Goal: Complete application form

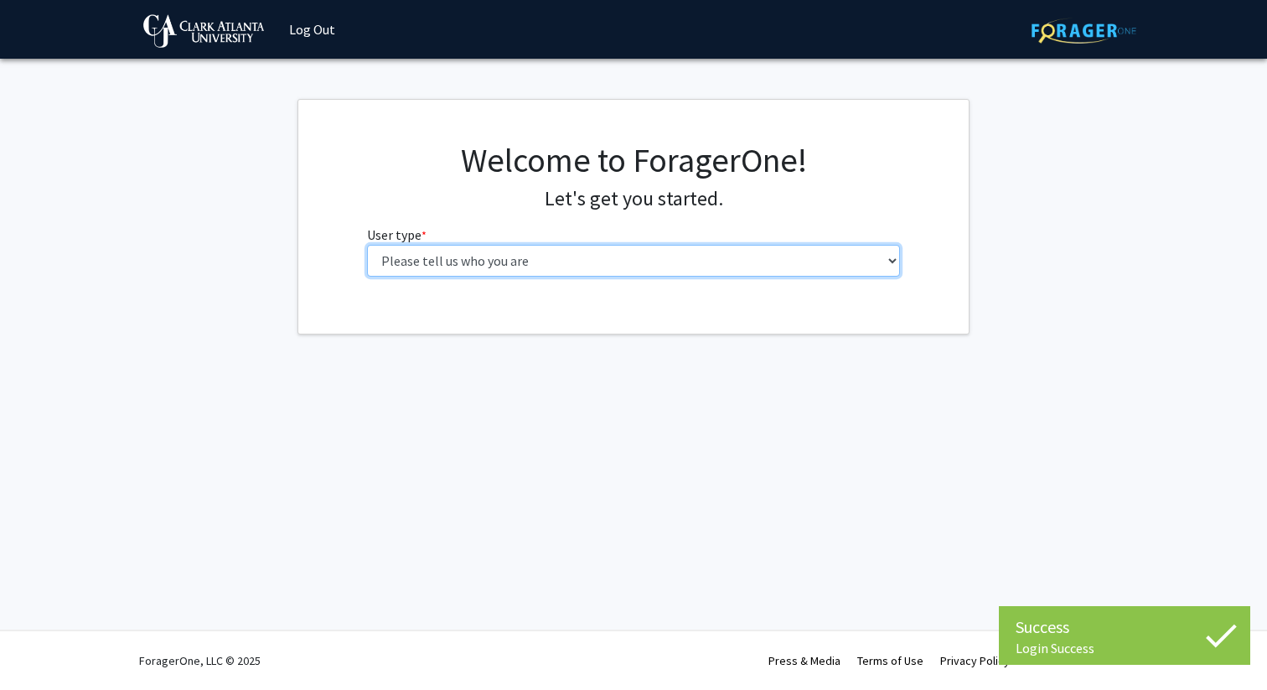
click at [625, 261] on select "Please tell us who you are Undergraduate Student Master's Student Doctoral Cand…" at bounding box center [634, 261] width 534 height 32
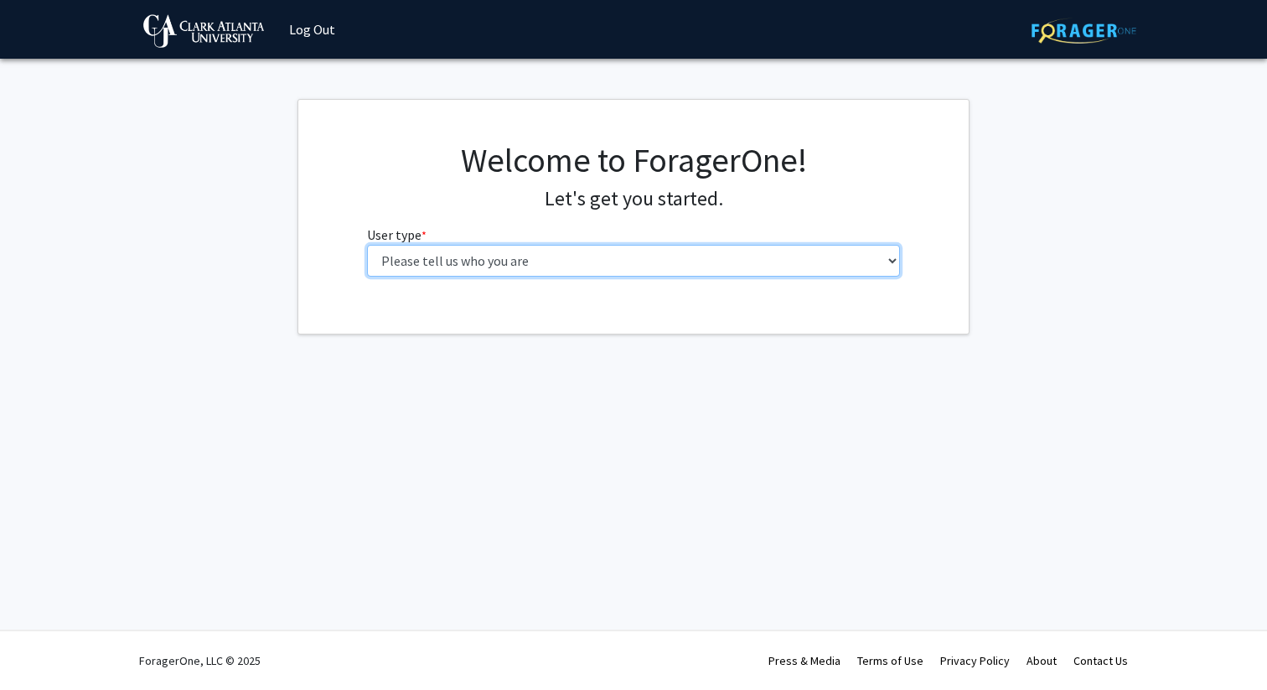
select select "2: masters"
click at [367, 245] on select "Please tell us who you are Undergraduate Student Master's Student Doctoral Cand…" at bounding box center [634, 261] width 534 height 32
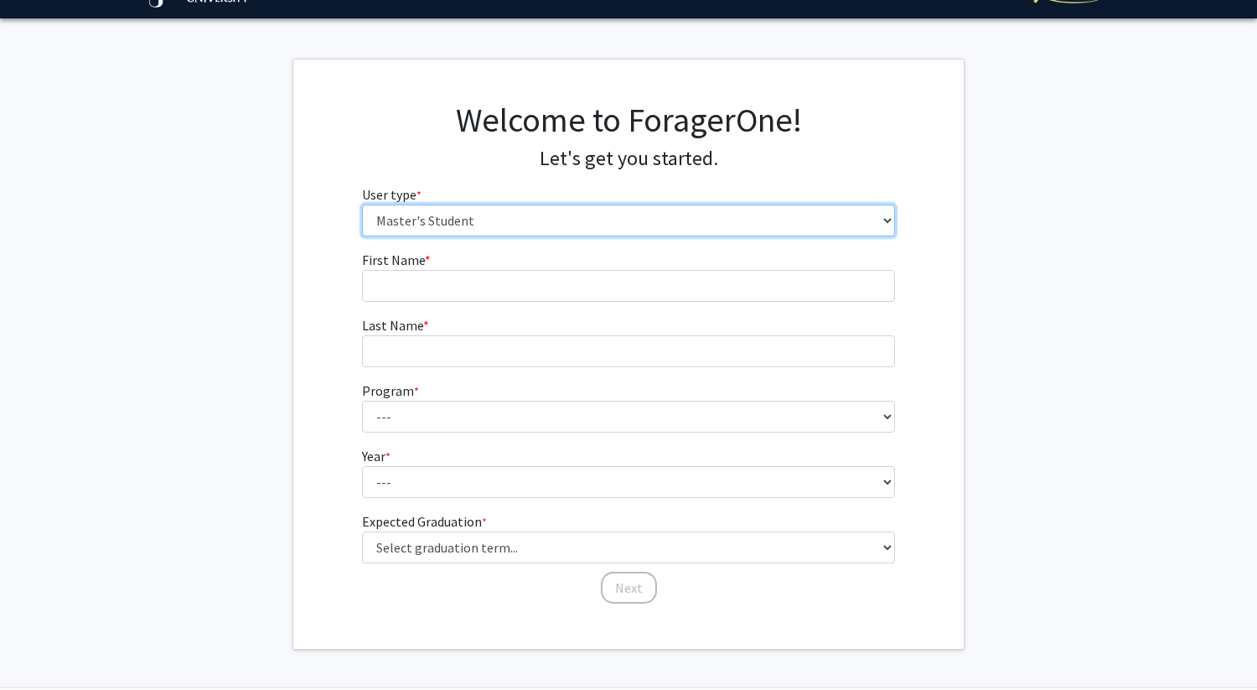
scroll to position [97, 0]
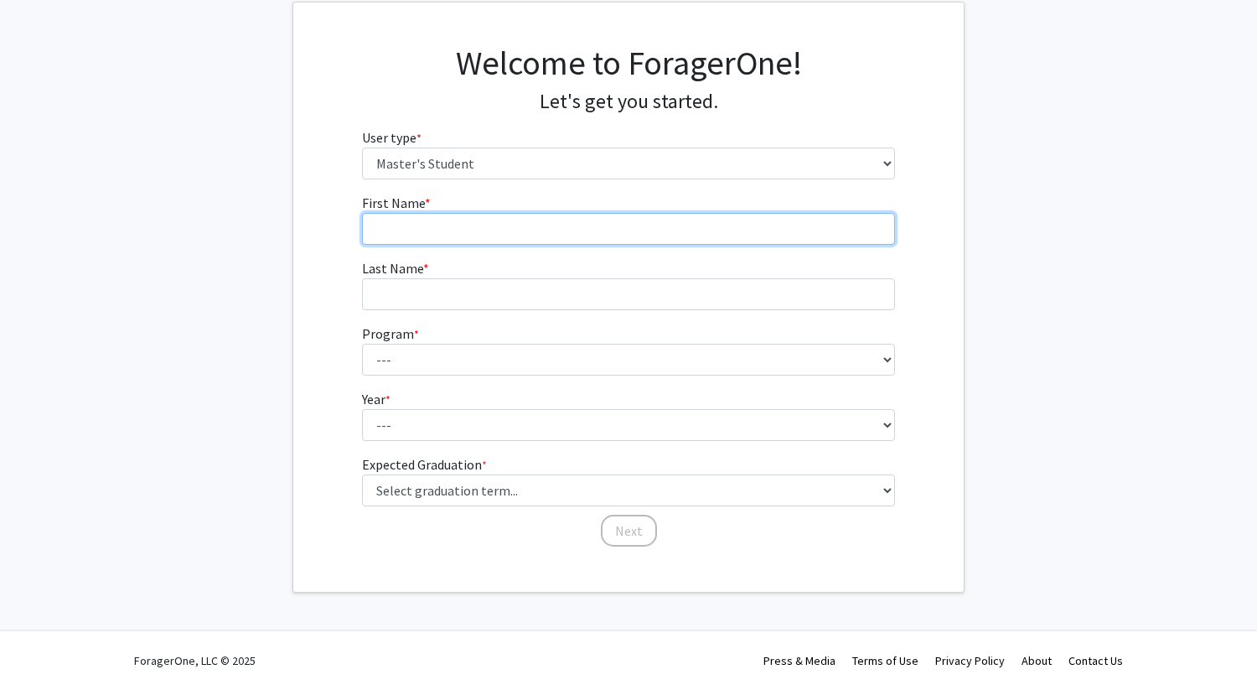
click at [440, 235] on input "First Name * required" at bounding box center [629, 229] width 534 height 32
type input "Tiana"
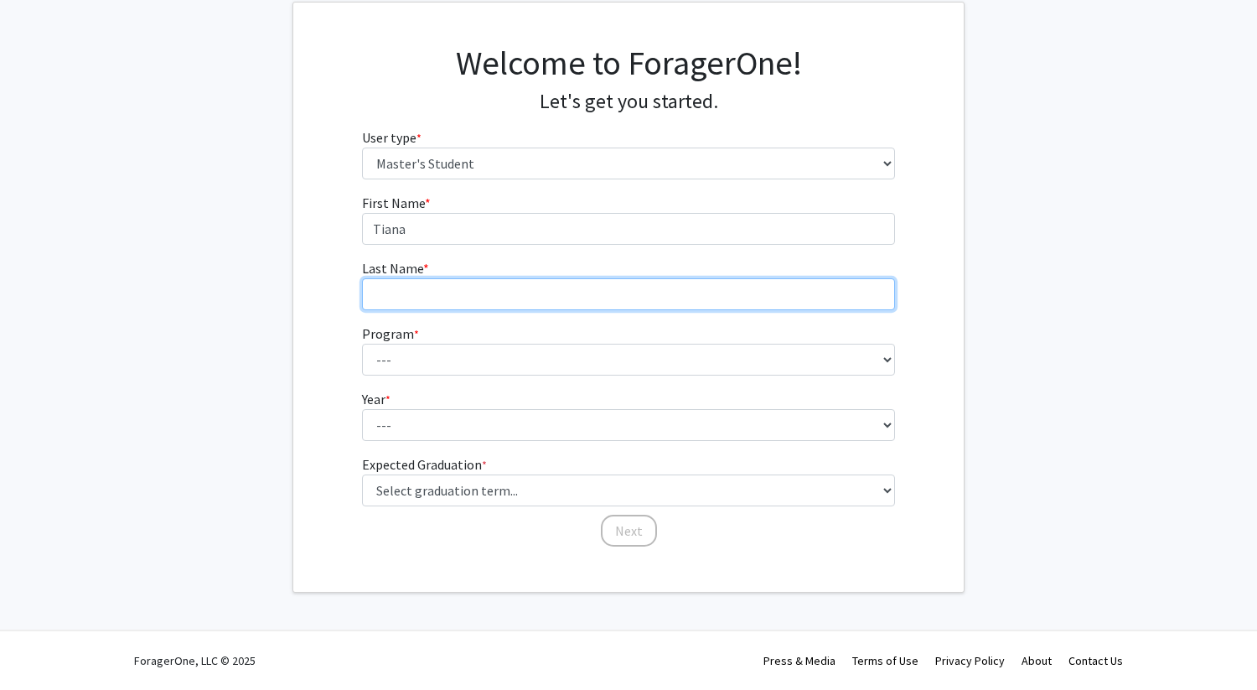
click at [406, 289] on input "Last Name * required" at bounding box center [629, 294] width 534 height 32
type input "[PERSON_NAME]"
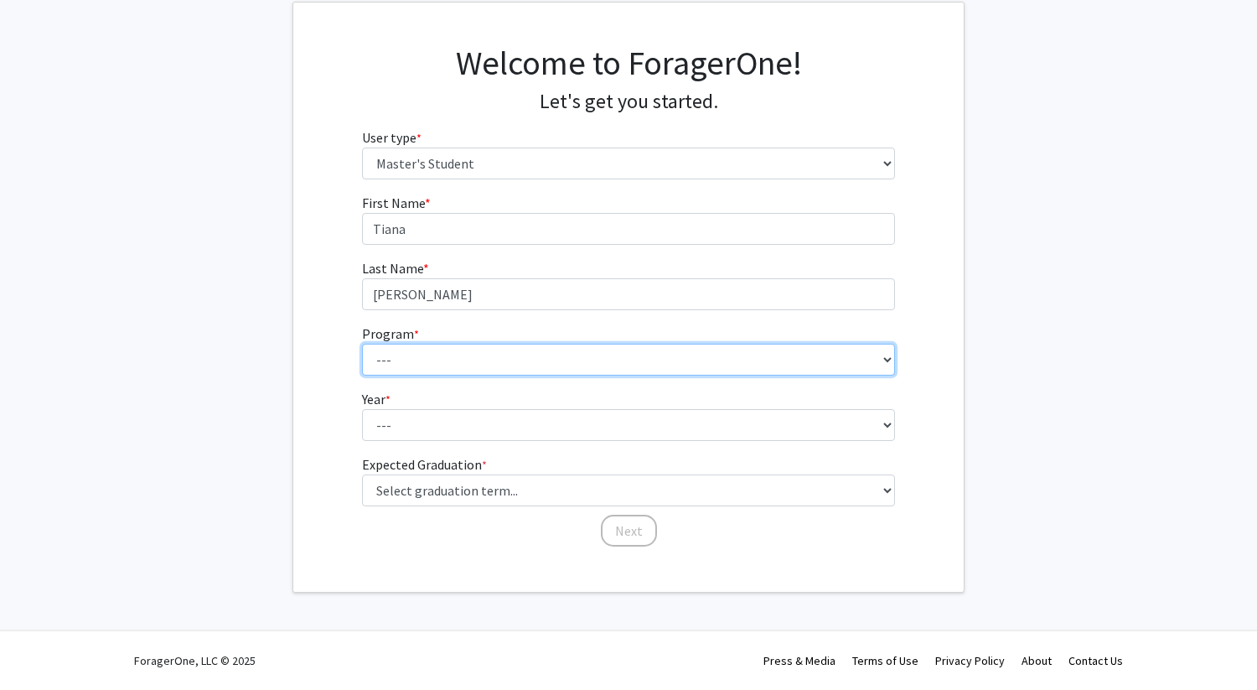
click at [399, 365] on select "--- Accounting African American Studies African-American Studies, [DEMOGRAPHIC_…" at bounding box center [629, 360] width 534 height 32
select select "8: 2206"
click at [362, 344] on select "--- Accounting African American Studies African-American Studies, [DEMOGRAPHIC_…" at bounding box center [629, 360] width 534 height 32
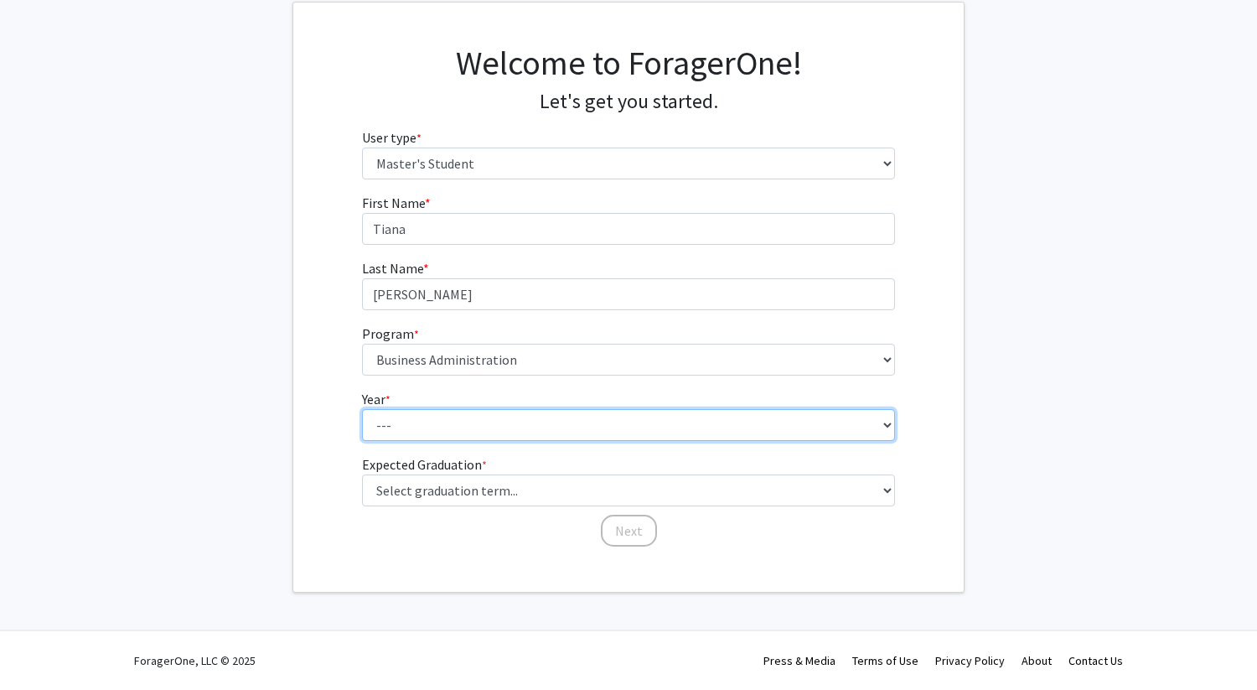
click at [453, 425] on select "--- First Year Second Year" at bounding box center [629, 425] width 534 height 32
select select "1: first_year"
click at [362, 409] on select "--- First Year Second Year" at bounding box center [629, 425] width 534 height 32
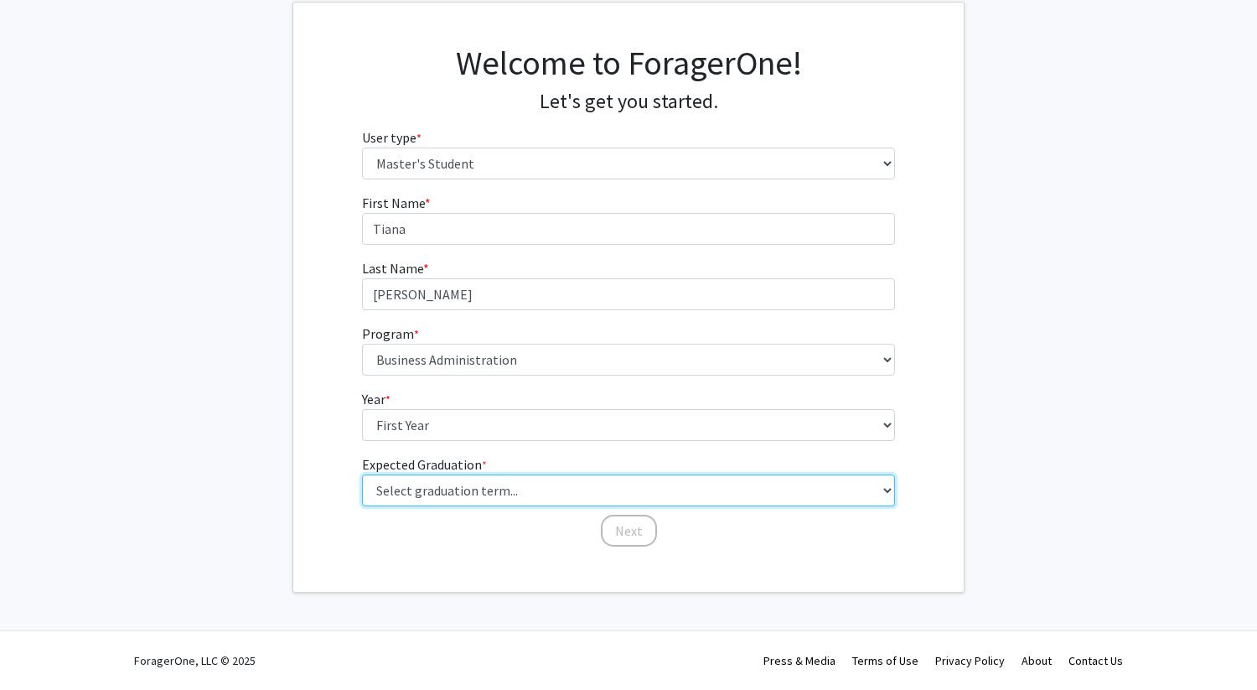
click at [459, 488] on select "Select graduation term... Spring 2025 Summer 2025 Fall 2025 Winter 2025 Spring …" at bounding box center [629, 490] width 534 height 32
select select "9: spring_2027"
click at [362, 474] on select "Select graduation term... Spring 2025 Summer 2025 Fall 2025 Winter 2025 Spring …" at bounding box center [629, 490] width 534 height 32
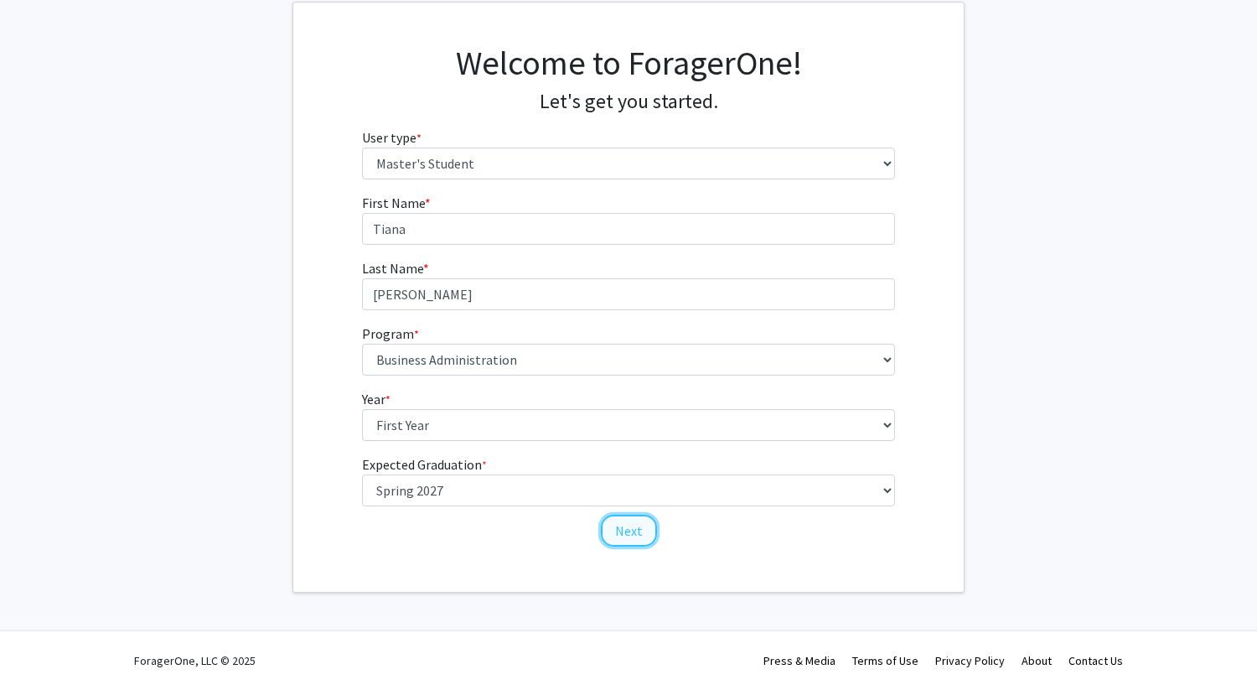
click at [639, 535] on button "Next" at bounding box center [629, 531] width 56 height 32
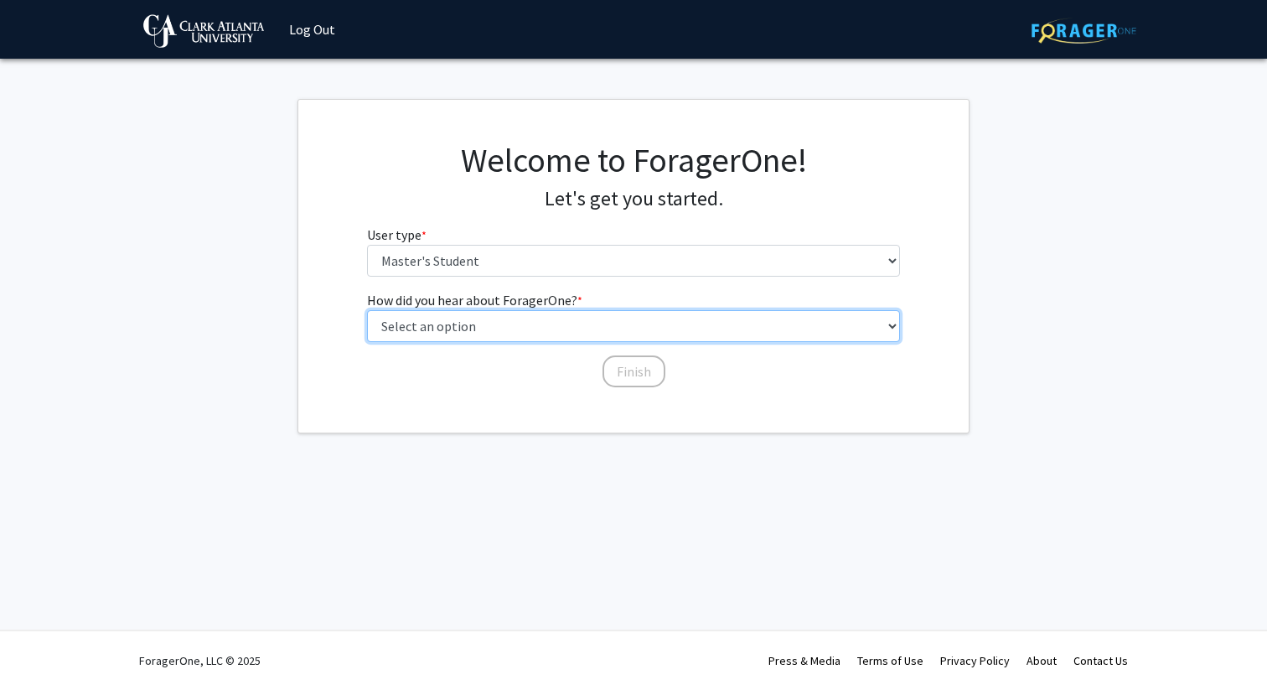
click at [592, 330] on select "Select an option Peer/student recommendation Faculty/staff recommendation Unive…" at bounding box center [634, 326] width 534 height 32
select select "5: other"
click at [367, 310] on select "Select an option Peer/student recommendation Faculty/staff recommendation Unive…" at bounding box center [634, 326] width 534 height 32
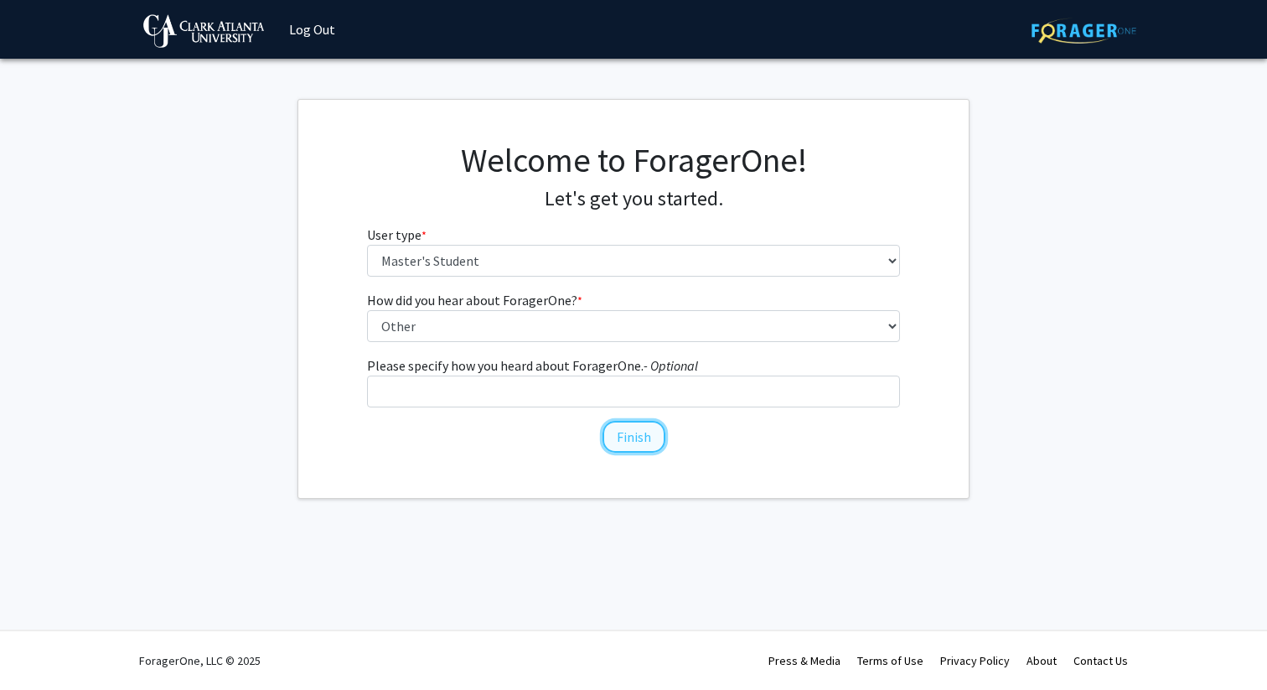
click at [628, 427] on button "Finish" at bounding box center [634, 437] width 63 height 32
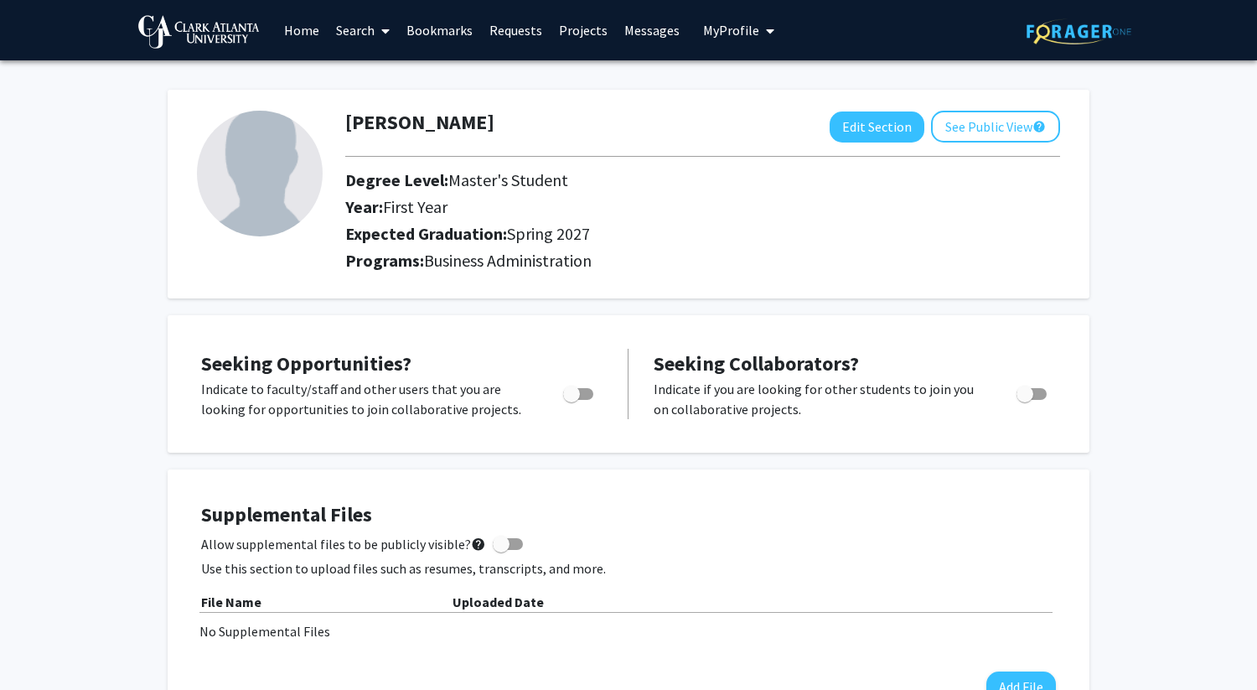
click at [526, 32] on link "Requests" at bounding box center [516, 30] width 70 height 59
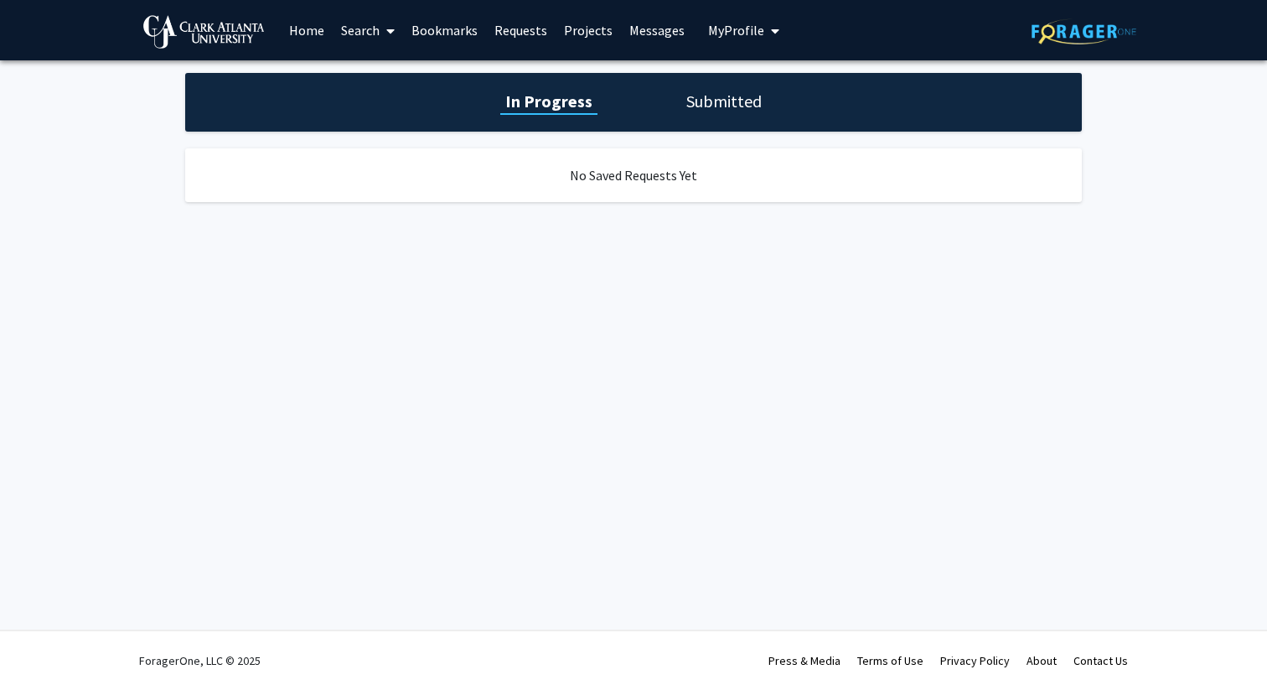
click at [588, 33] on link "Projects" at bounding box center [588, 30] width 65 height 59
